Goal: Task Accomplishment & Management: Use online tool/utility

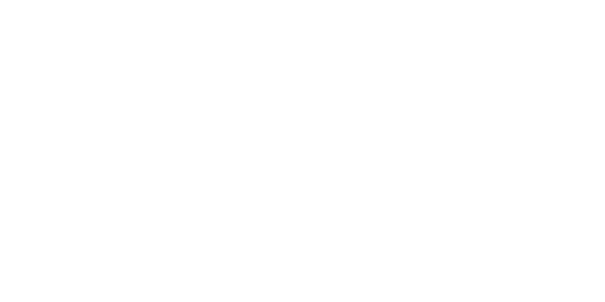
drag, startPoint x: 0, startPoint y: 0, endPoint x: 69, endPoint y: 96, distance: 118.4
click at [69, 96] on div at bounding box center [302, 151] width 605 height 302
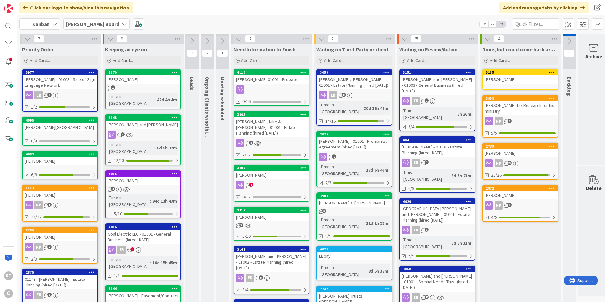
click at [56, 122] on div "4095" at bounding box center [60, 120] width 75 height 6
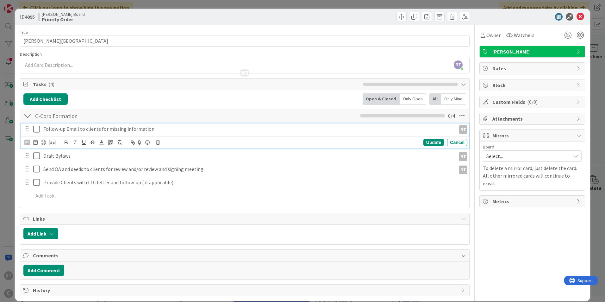
click at [36, 130] on icon at bounding box center [36, 129] width 7 height 8
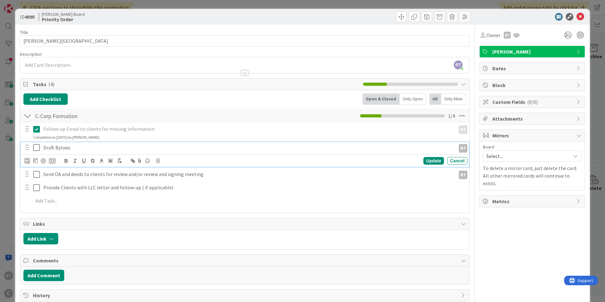
click at [36, 144] on icon at bounding box center [36, 148] width 7 height 8
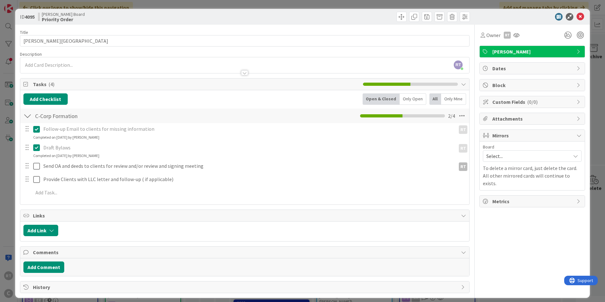
scroll to position [5, 0]
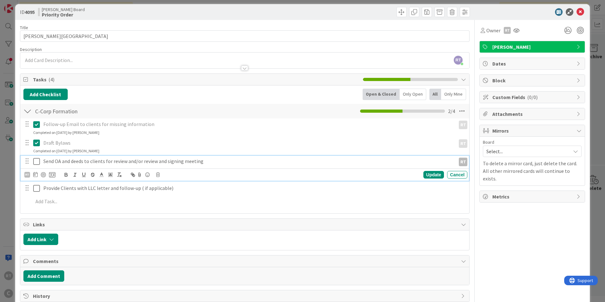
click at [39, 161] on icon at bounding box center [36, 161] width 7 height 8
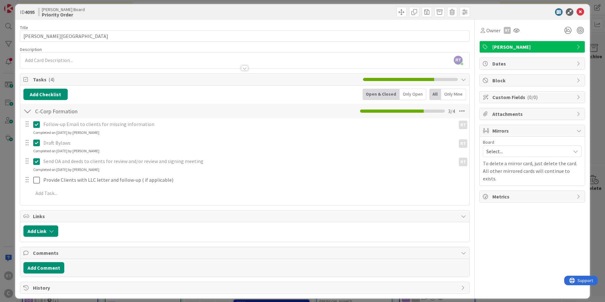
scroll to position [10, 0]
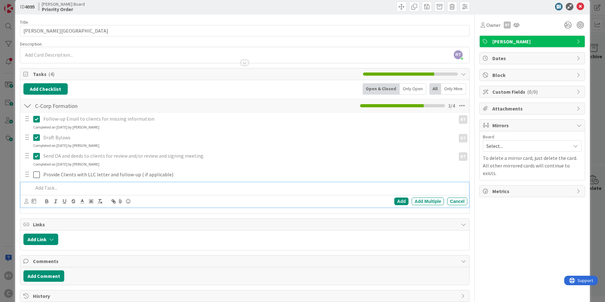
click at [50, 187] on p at bounding box center [248, 187] width 431 height 7
click at [399, 203] on div "Add" at bounding box center [401, 201] width 14 height 8
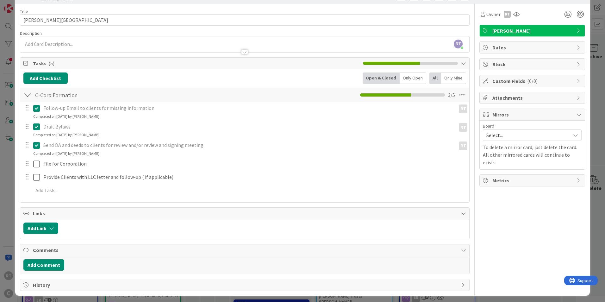
scroll to position [23, 0]
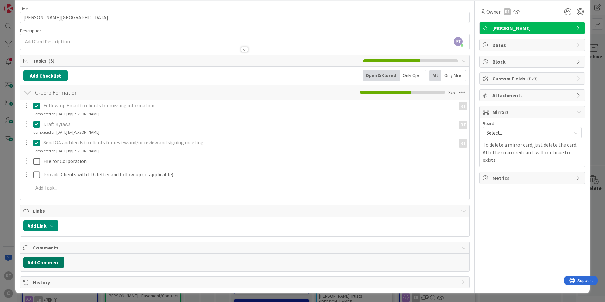
click at [42, 263] on button "Add Comment" at bounding box center [43, 261] width 41 height 11
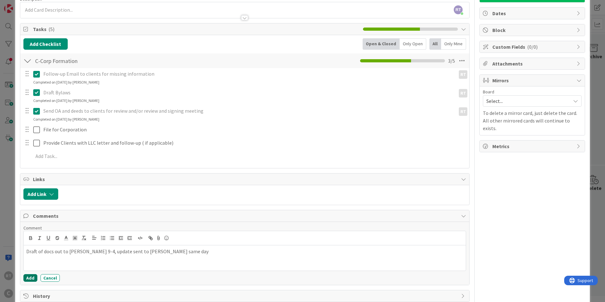
click at [31, 280] on button "Add" at bounding box center [30, 278] width 14 height 8
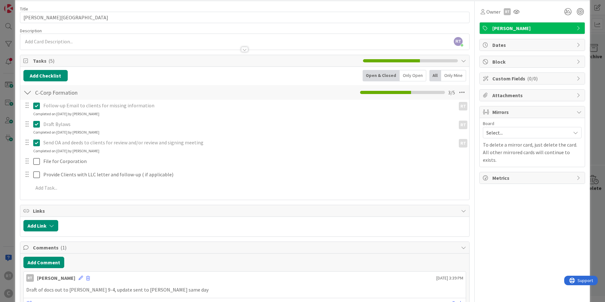
scroll to position [0, 0]
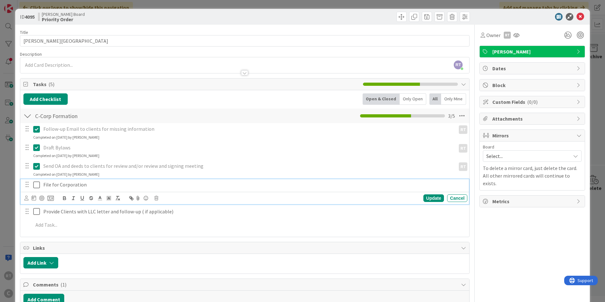
click at [53, 185] on p "File for Corporation" at bounding box center [253, 184] width 421 height 7
click at [27, 198] on icon at bounding box center [26, 197] width 4 height 5
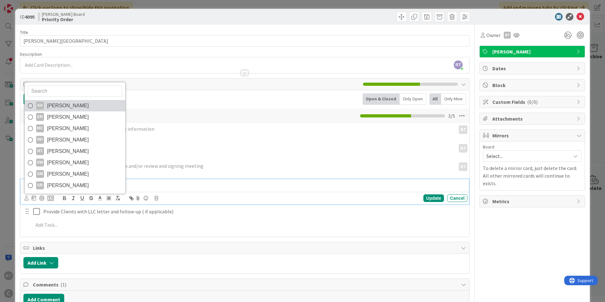
click at [55, 105] on span "[PERSON_NAME]" at bounding box center [68, 105] width 42 height 9
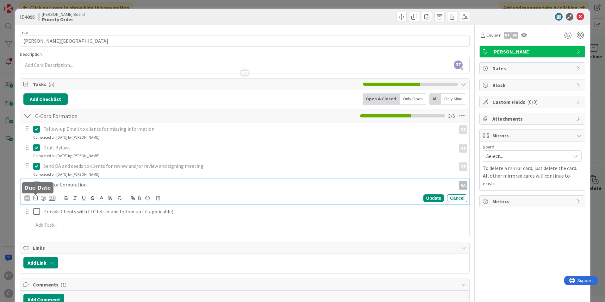
click at [36, 196] on icon at bounding box center [35, 197] width 4 height 5
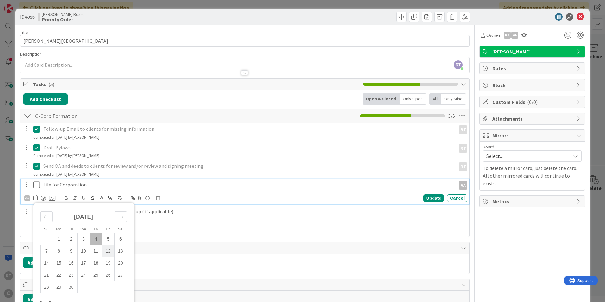
click at [108, 252] on td "12" at bounding box center [108, 251] width 12 height 12
type input "[DATE]"
click at [432, 200] on div "Update" at bounding box center [433, 198] width 21 height 8
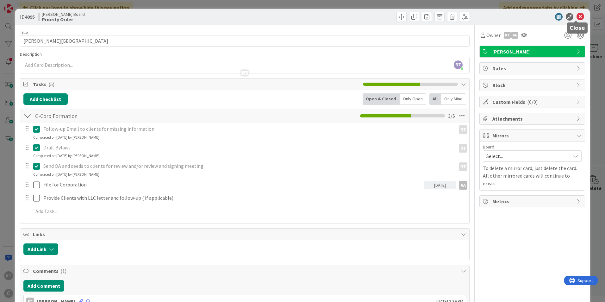
click at [577, 14] on icon at bounding box center [580, 17] width 8 height 8
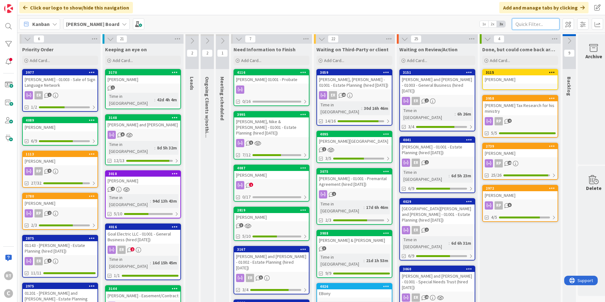
click at [528, 22] on input "text" at bounding box center [535, 23] width 47 height 11
type input "a"
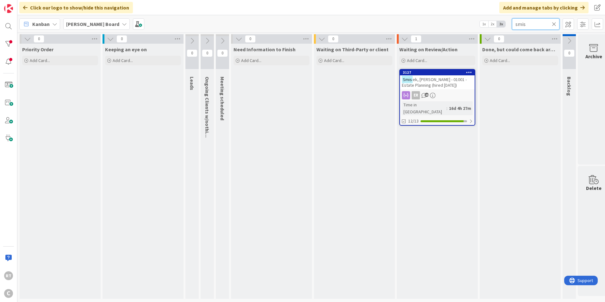
type input "smis"
click at [442, 83] on span "ek, [PERSON_NAME] - 01001 - Estate Planning (hired [DATE])" at bounding box center [434, 82] width 65 height 11
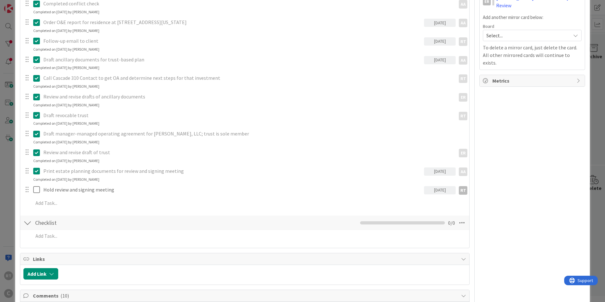
scroll to position [221, 0]
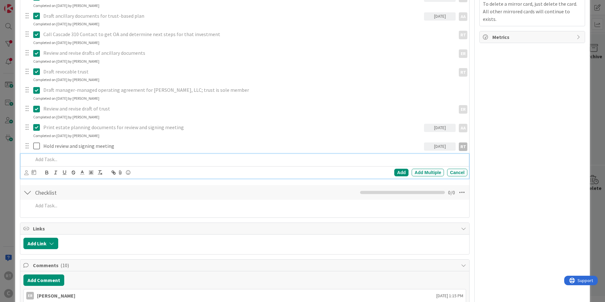
click at [43, 161] on p at bounding box center [248, 159] width 431 height 7
click at [396, 174] on div "Add" at bounding box center [401, 173] width 14 height 8
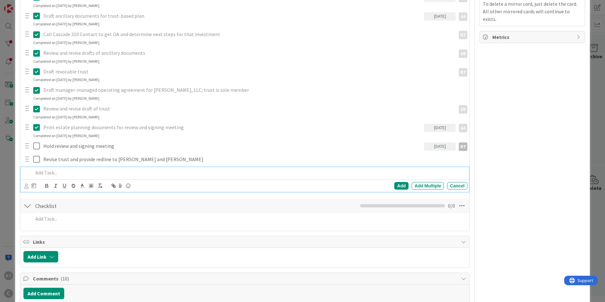
click at [48, 171] on p at bounding box center [248, 172] width 431 height 7
click at [396, 186] on div "Add" at bounding box center [401, 186] width 14 height 8
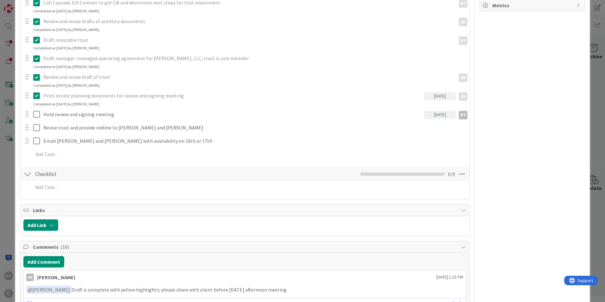
scroll to position [285, 0]
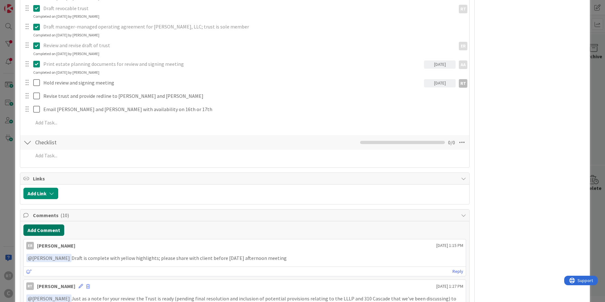
click at [54, 231] on button "Add Comment" at bounding box center [43, 229] width 41 height 11
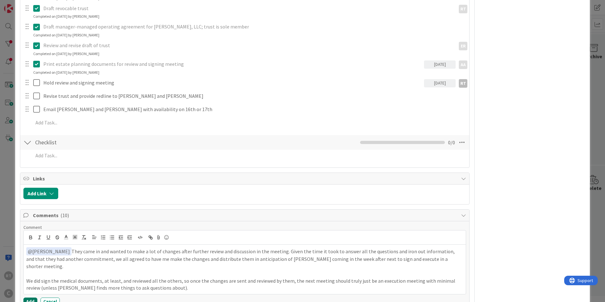
click at [26, 297] on button "Add" at bounding box center [30, 301] width 14 height 8
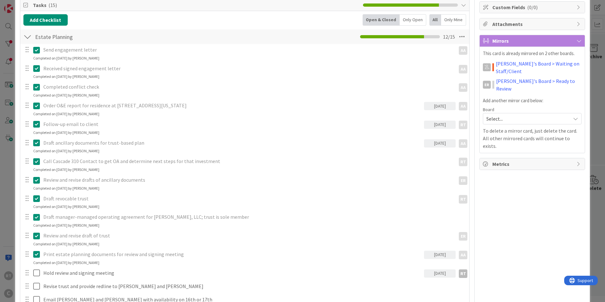
scroll to position [0, 0]
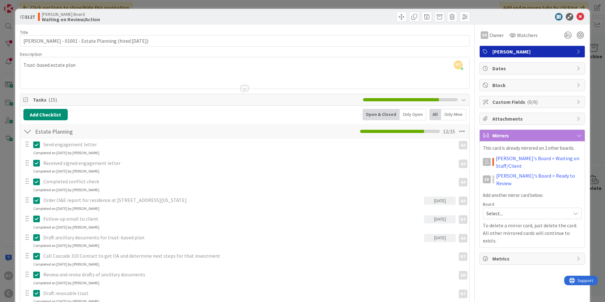
click at [577, 21] on div "ID 3127 [PERSON_NAME] Board Waiting on Review/Action" at bounding box center [302, 17] width 574 height 16
click at [577, 17] on icon at bounding box center [580, 17] width 8 height 8
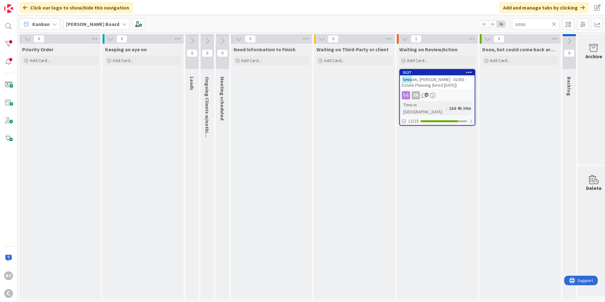
click at [553, 25] on icon at bounding box center [553, 24] width 4 height 6
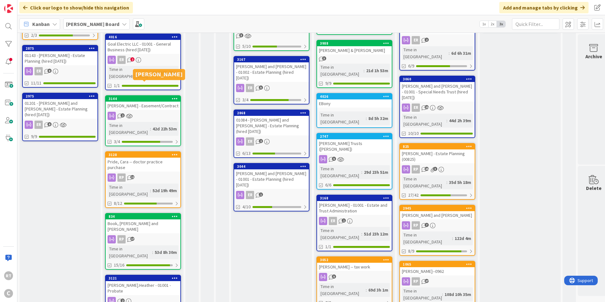
scroll to position [309, 0]
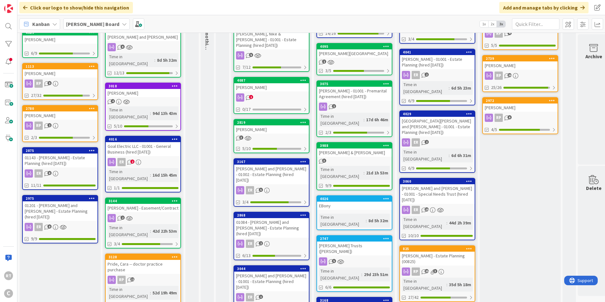
scroll to position [0, 0]
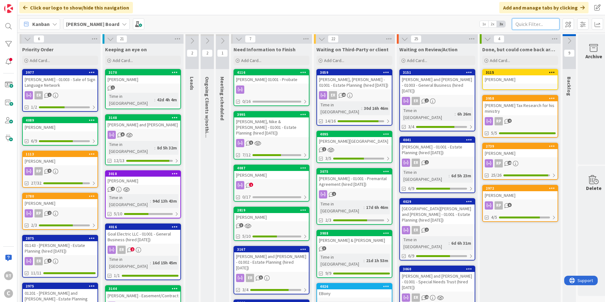
click at [535, 23] on input "text" at bounding box center [535, 23] width 47 height 11
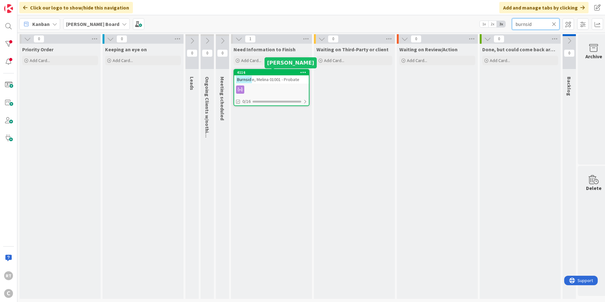
type input "burnsid"
click at [272, 77] on span "e, Melina 01001 - Probate" at bounding box center [275, 80] width 47 height 6
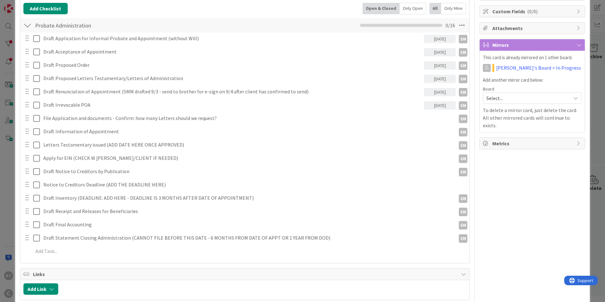
scroll to position [59, 0]
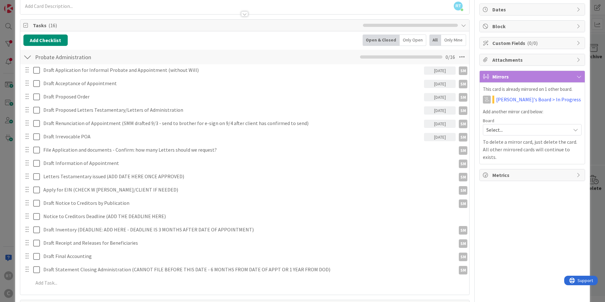
click at [491, 127] on span "Select..." at bounding box center [526, 129] width 81 height 9
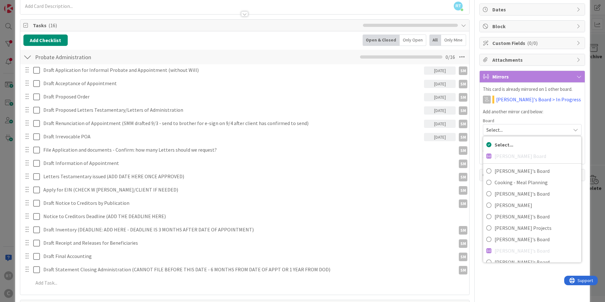
click at [515, 115] on div "This card is already mirrored on 1 other board. [PERSON_NAME]'s Board > In Prog…" at bounding box center [532, 123] width 99 height 75
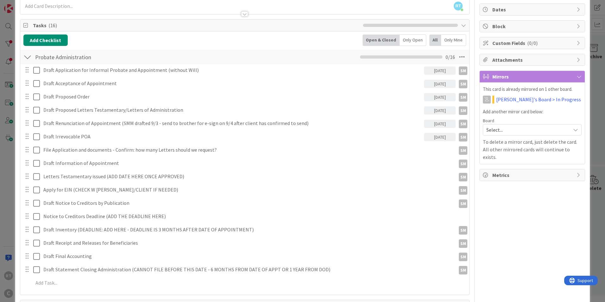
scroll to position [0, 0]
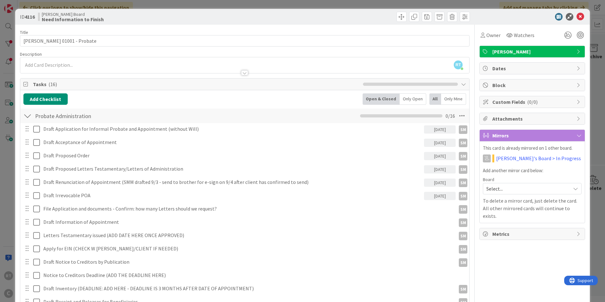
click at [580, 16] on div at bounding box center [529, 17] width 112 height 8
click at [577, 17] on icon at bounding box center [580, 17] width 8 height 8
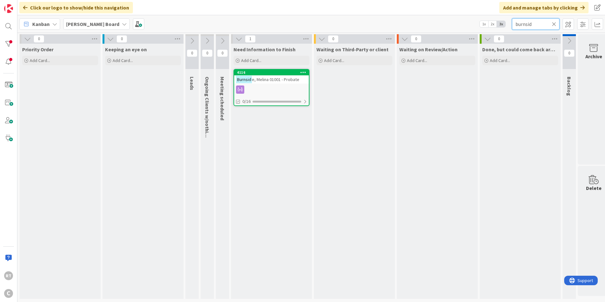
click at [548, 23] on input "burnsid" at bounding box center [535, 23] width 47 height 11
click at [551, 23] on icon at bounding box center [553, 24] width 4 height 6
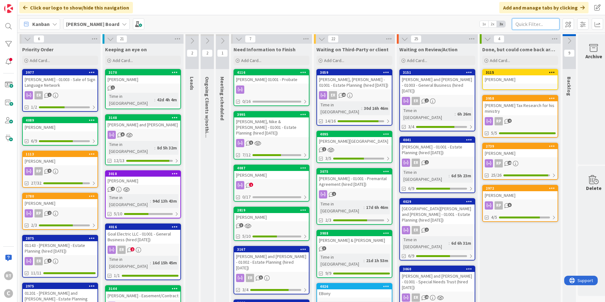
click at [556, 25] on input "text" at bounding box center [535, 23] width 47 height 11
click at [270, 19] on div "[PERSON_NAME] Board 1x 2x 3x" at bounding box center [310, 23] width 587 height 17
